Goal: Navigation & Orientation: Find specific page/section

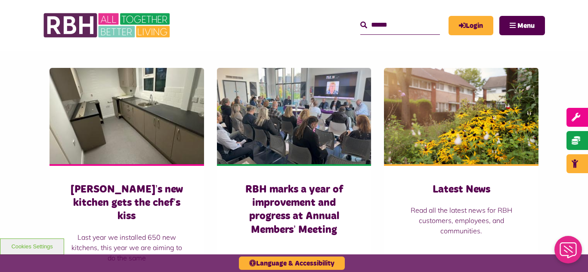
scroll to position [585, 0]
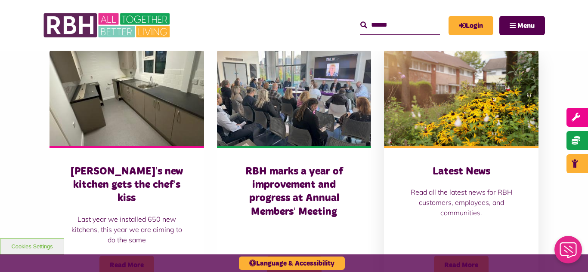
click at [449, 96] on img at bounding box center [461, 98] width 154 height 96
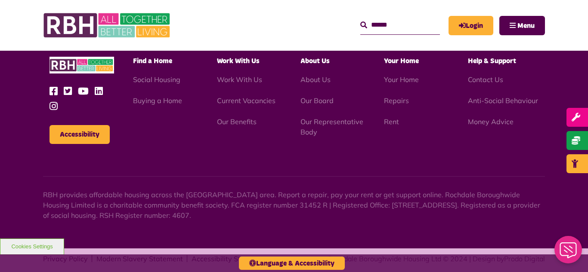
scroll to position [1224, 0]
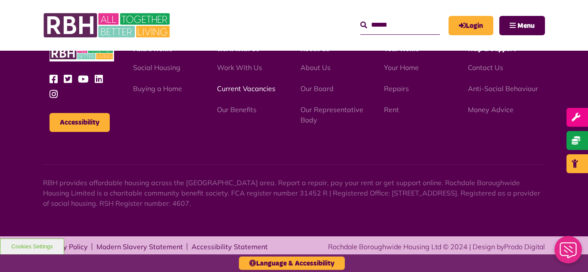
click at [237, 89] on link "Current Vacancies" at bounding box center [246, 88] width 58 height 9
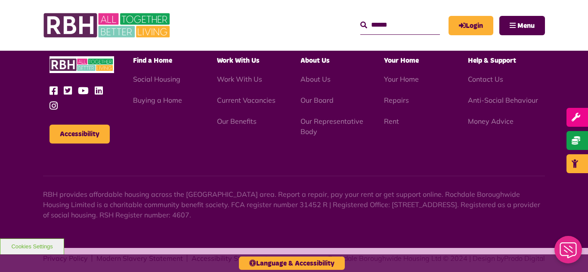
scroll to position [818, 0]
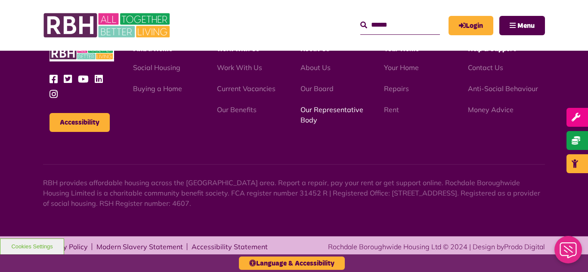
click at [319, 111] on link "Our Representative Body" at bounding box center [331, 114] width 63 height 19
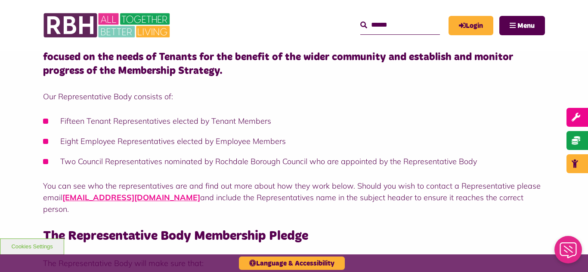
scroll to position [172, 0]
